Goal: Task Accomplishment & Management: Manage account settings

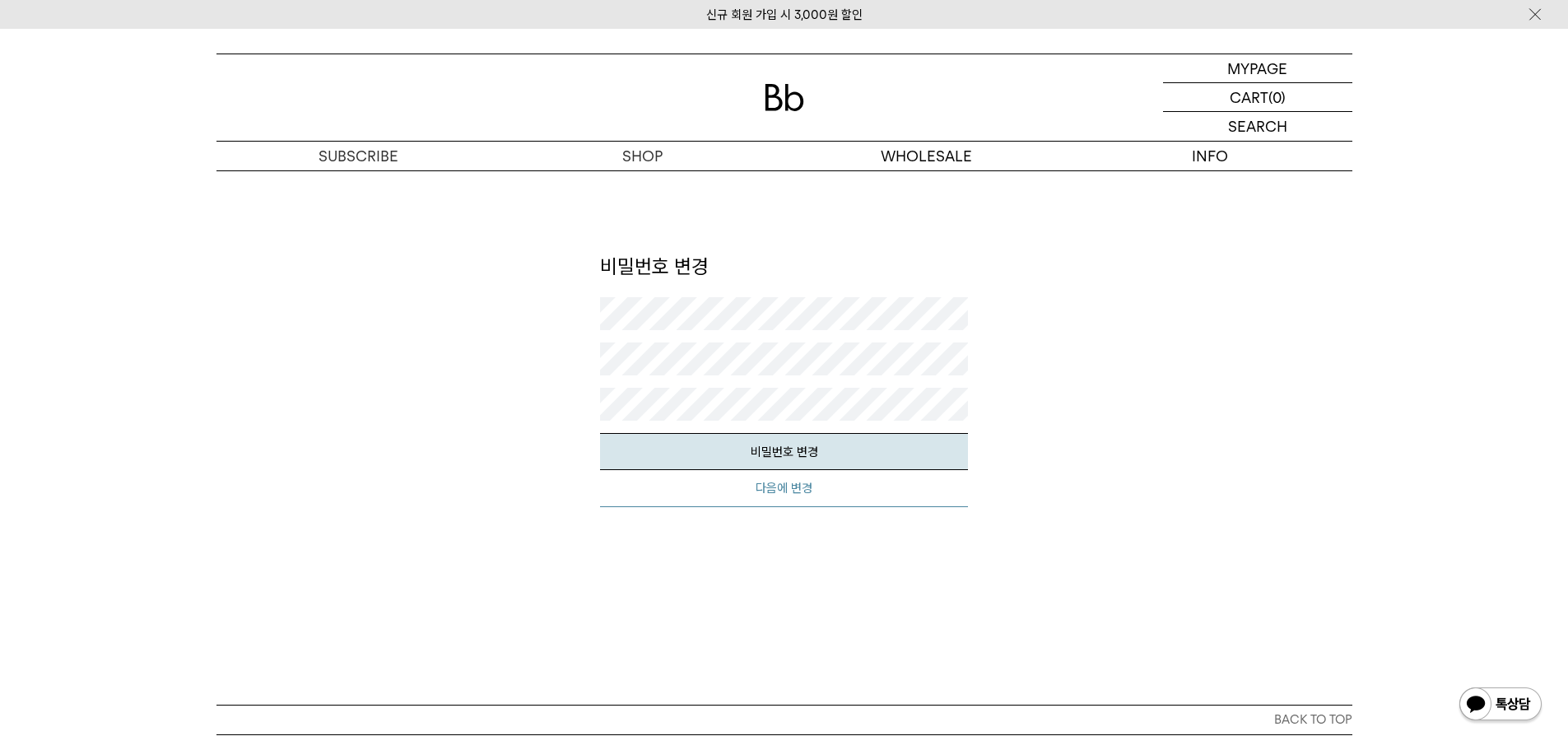
click at [809, 493] on button "다음에 변경" at bounding box center [783, 488] width 367 height 37
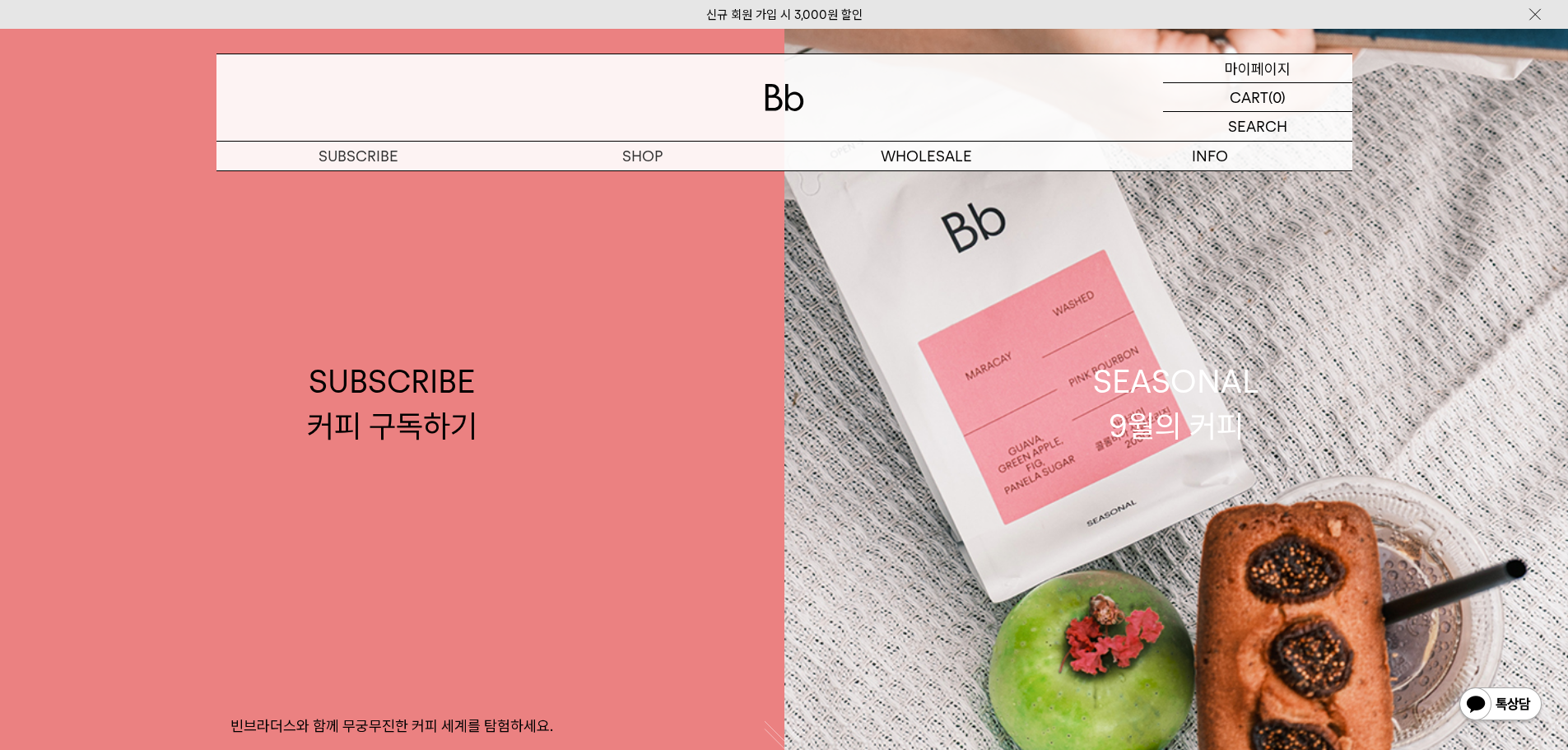
click at [1272, 74] on p "마이페이지" at bounding box center [1257, 68] width 66 height 28
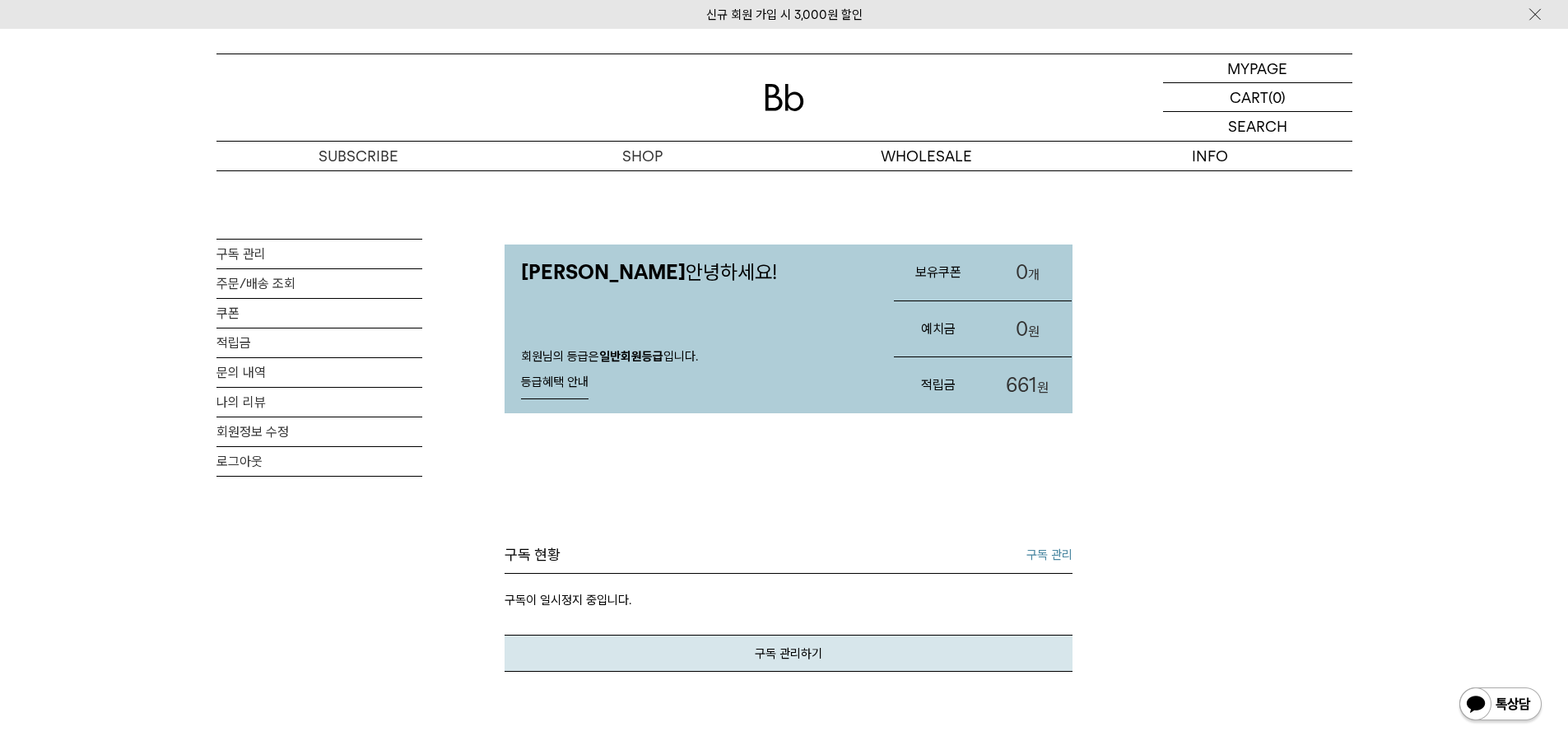
click at [788, 103] on img at bounding box center [784, 98] width 40 height 28
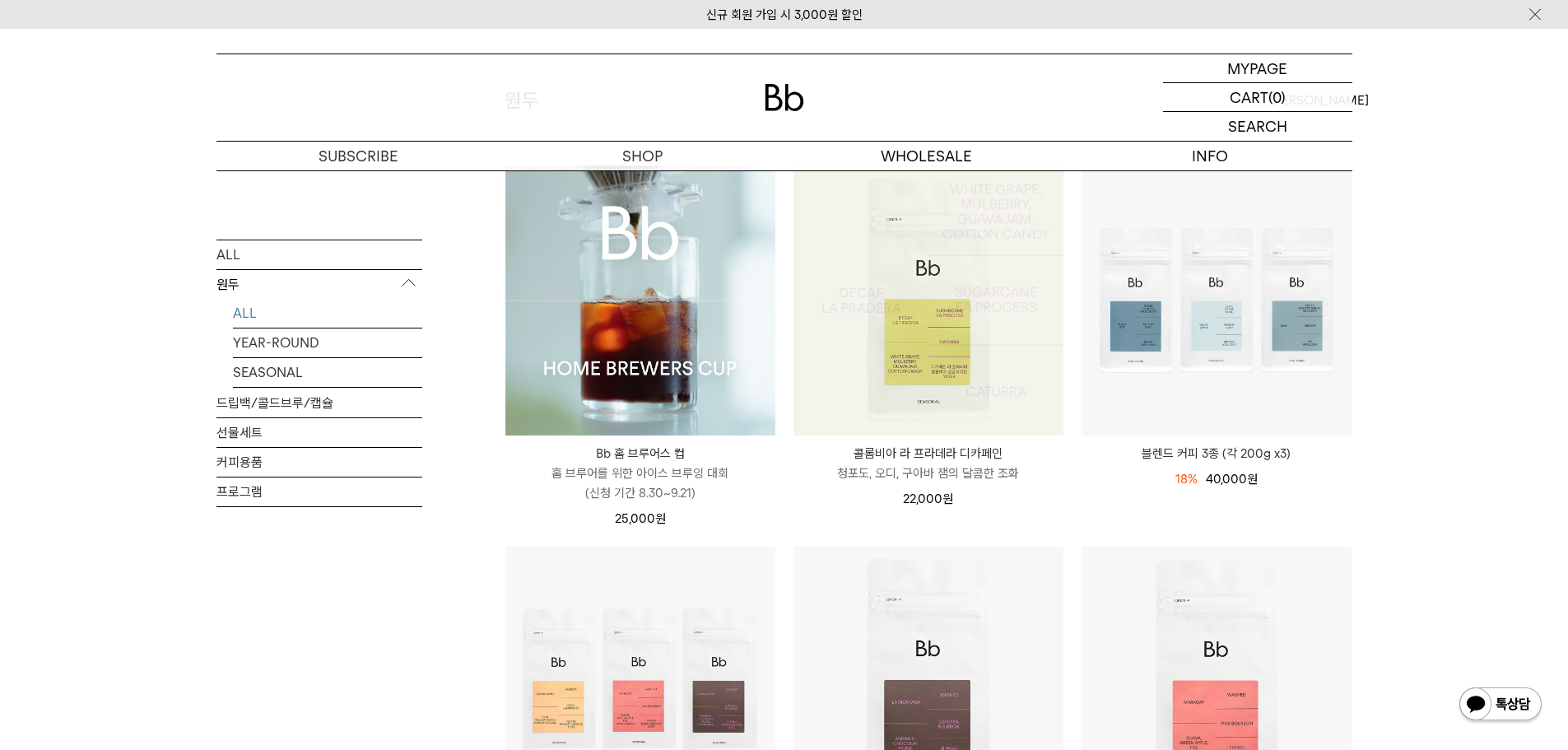
scroll to position [330, 0]
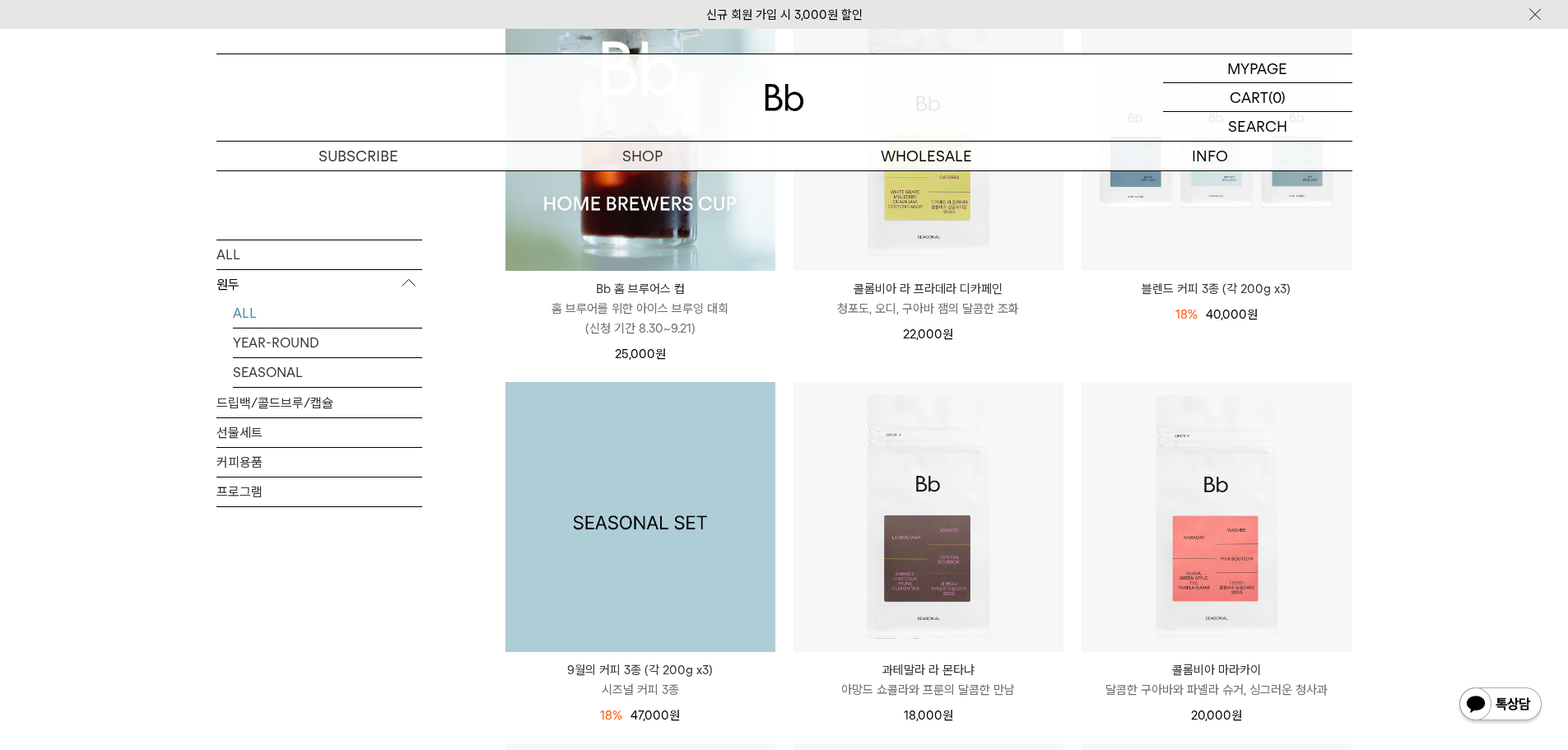
click at [696, 583] on img at bounding box center [640, 518] width 270 height 270
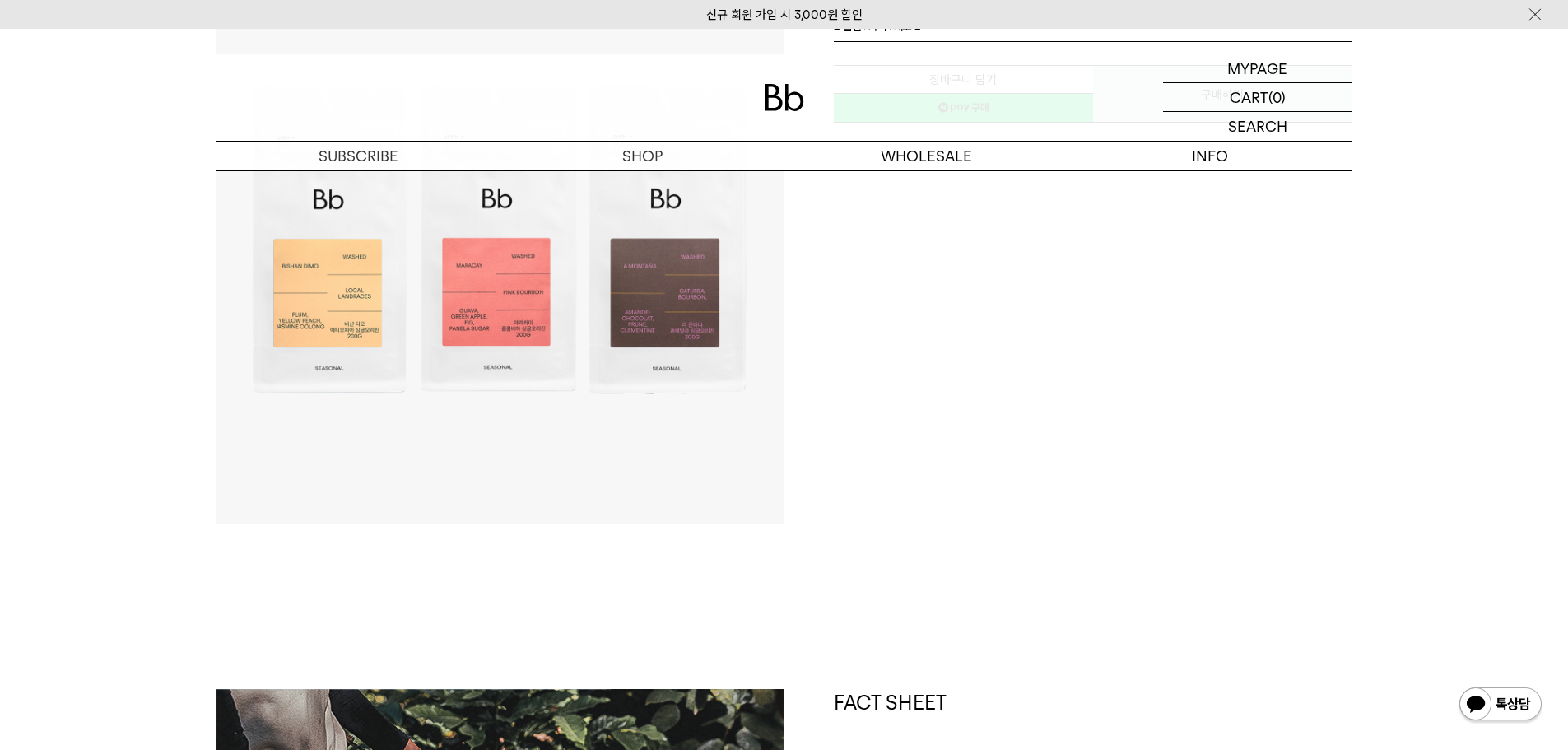
drag, startPoint x: 659, startPoint y: 335, endPoint x: 676, endPoint y: 333, distance: 17.1
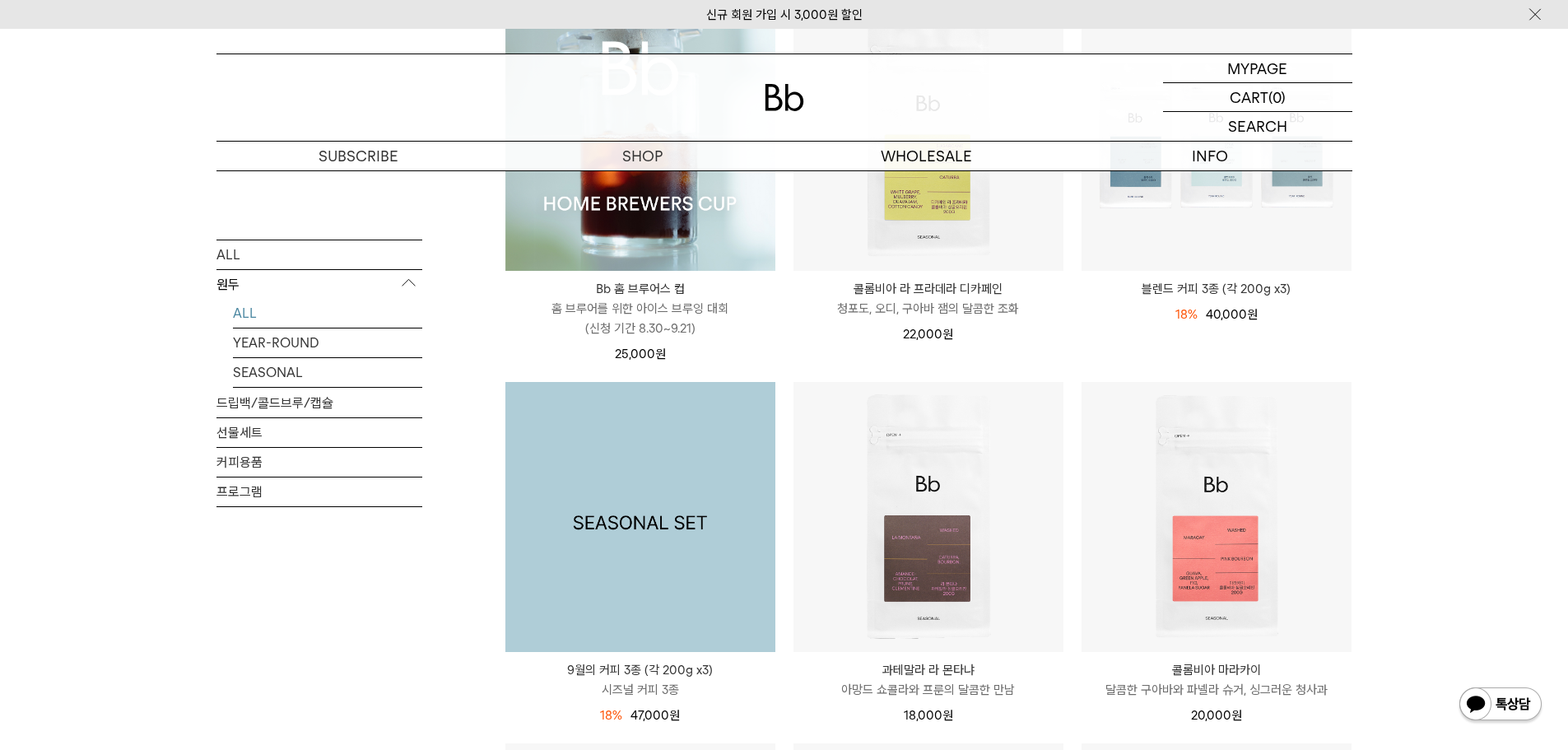
click at [692, 537] on img at bounding box center [640, 518] width 270 height 270
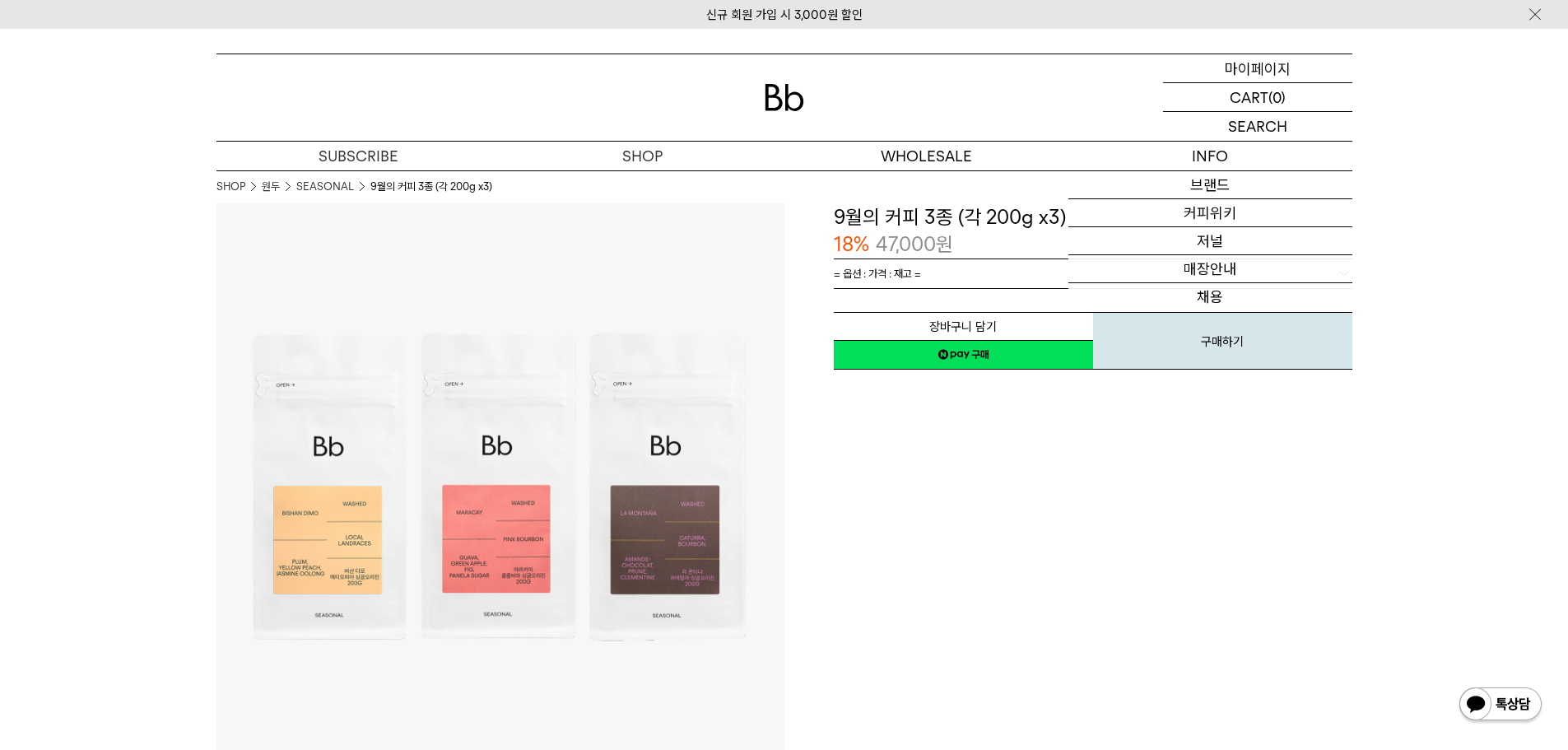
click at [1283, 61] on p "마이페이지" at bounding box center [1257, 68] width 66 height 28
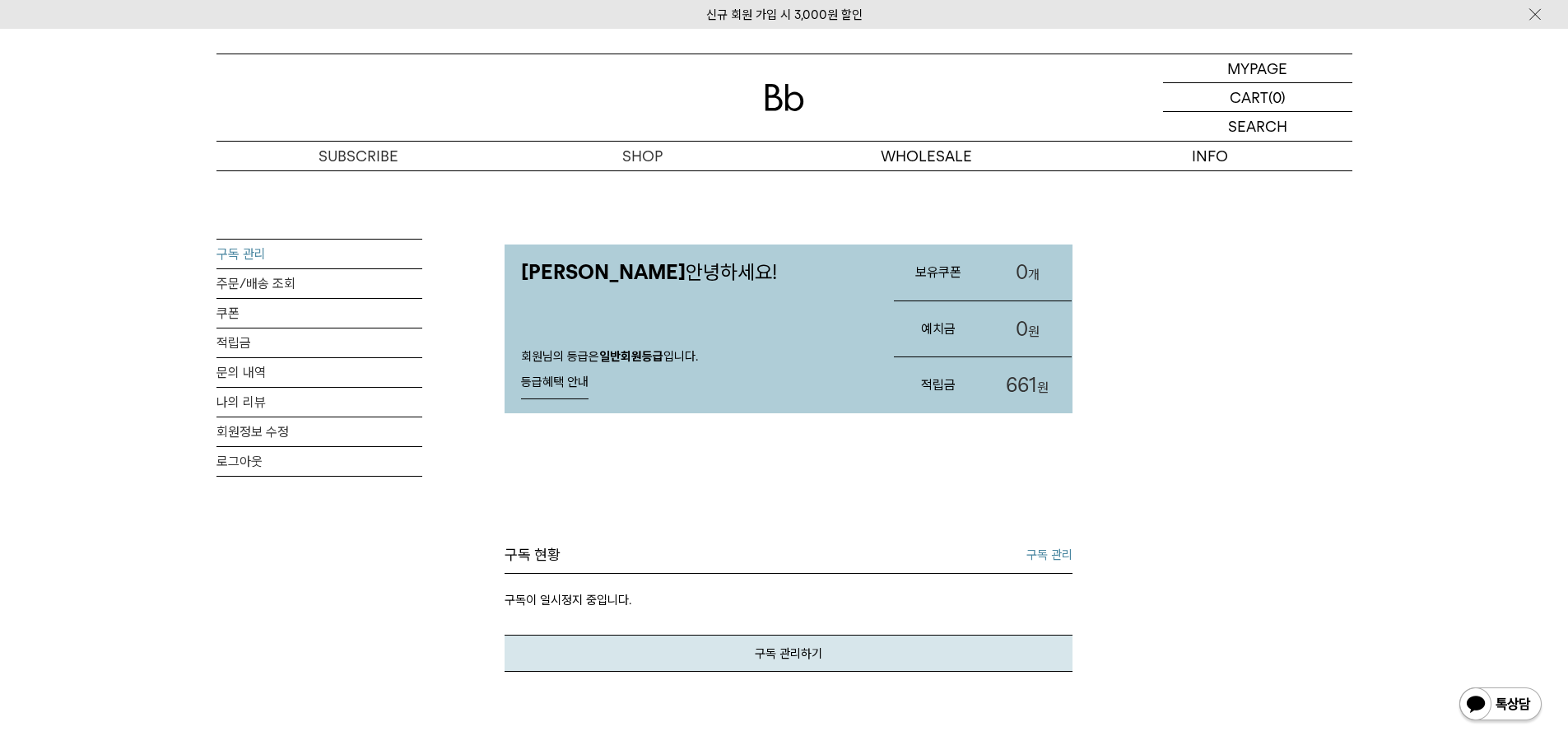
click at [255, 253] on link "구독 관리" at bounding box center [318, 253] width 206 height 28
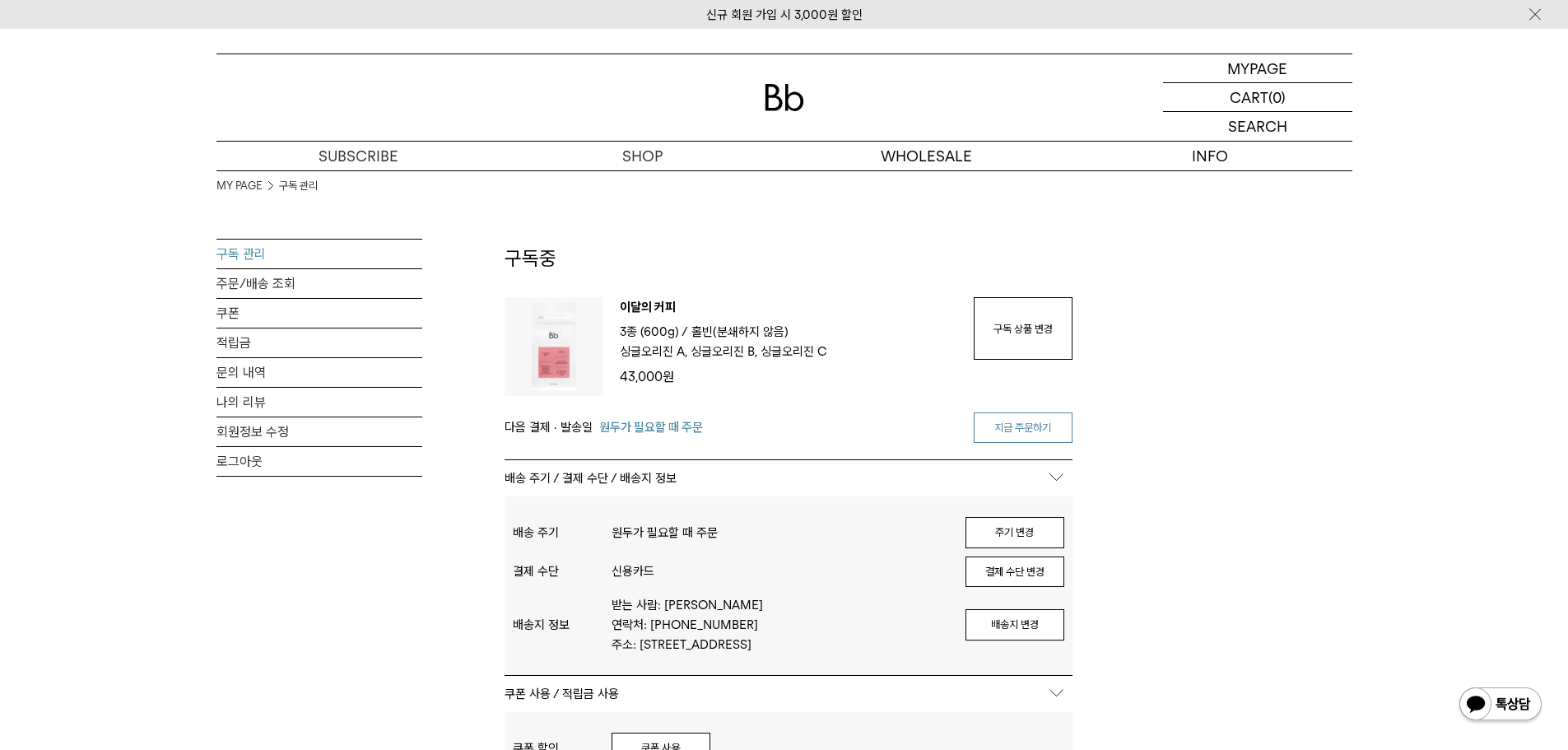
click at [1009, 427] on link "지금 주문하기" at bounding box center [1022, 428] width 99 height 31
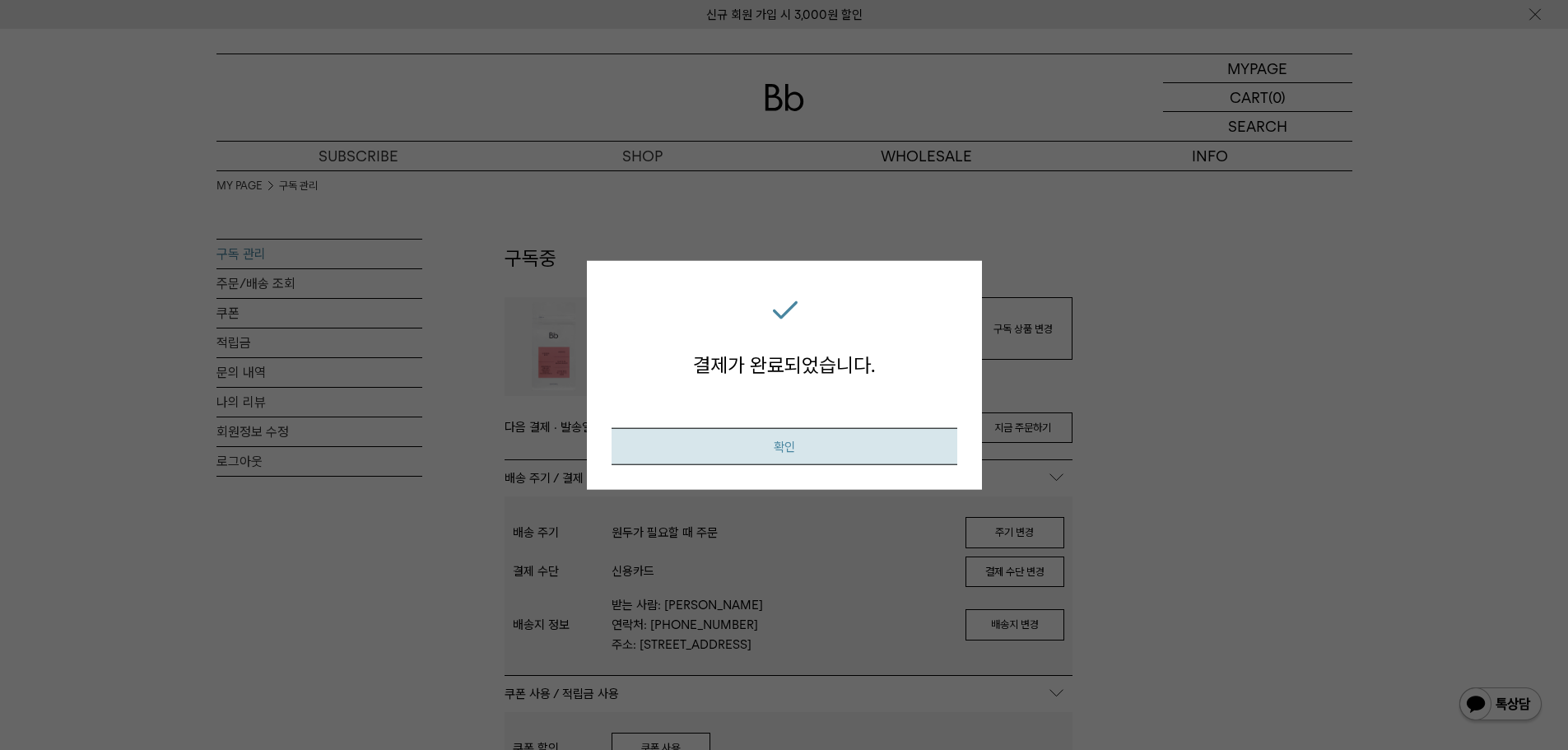
click at [739, 443] on button "확인" at bounding box center [784, 446] width 346 height 37
